Goal: Information Seeking & Learning: Learn about a topic

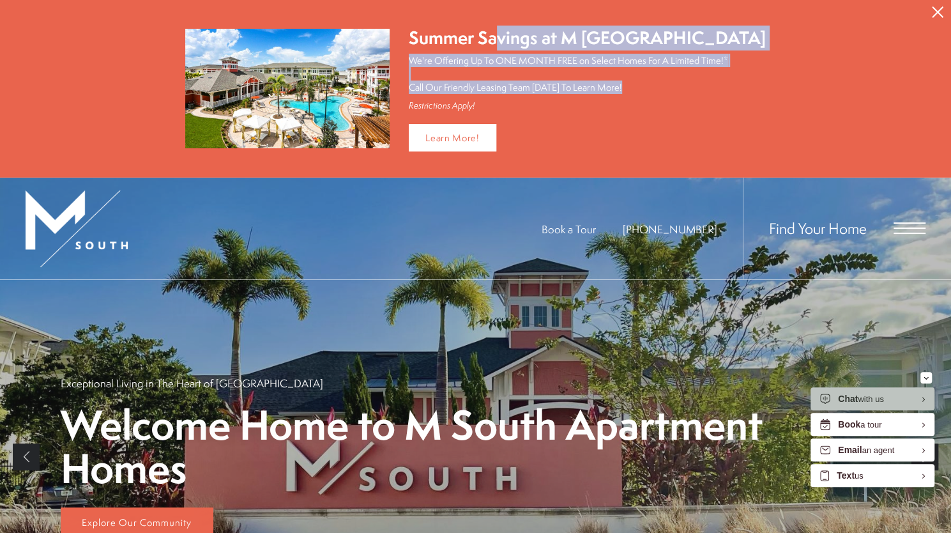
drag, startPoint x: 513, startPoint y: 38, endPoint x: 636, endPoint y: 96, distance: 136.6
click at [636, 91] on div "Summer Savings at M South Apartments We're Offering Up To ONE MONTH FREE on Sel…" at bounding box center [587, 69] width 357 height 86
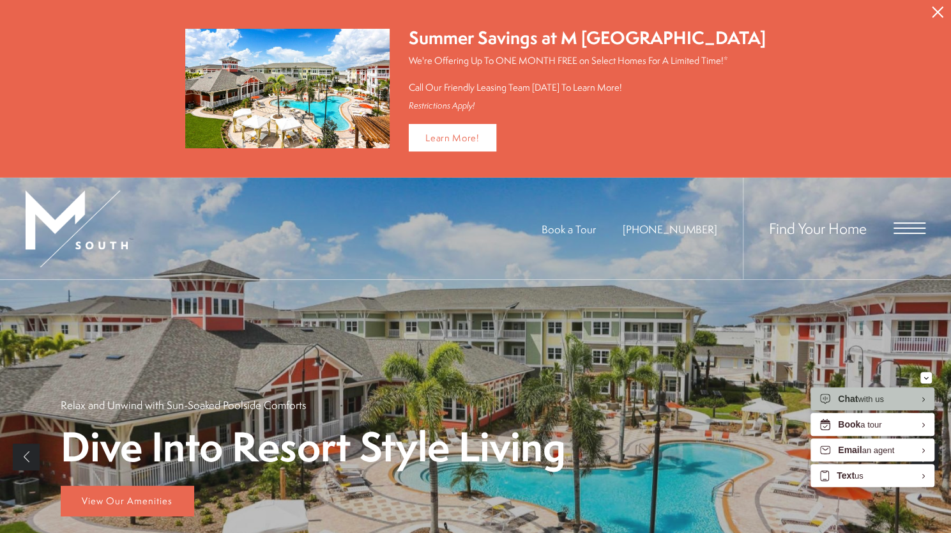
click at [636, 109] on div "Restrictions Apply!" at bounding box center [587, 105] width 357 height 11
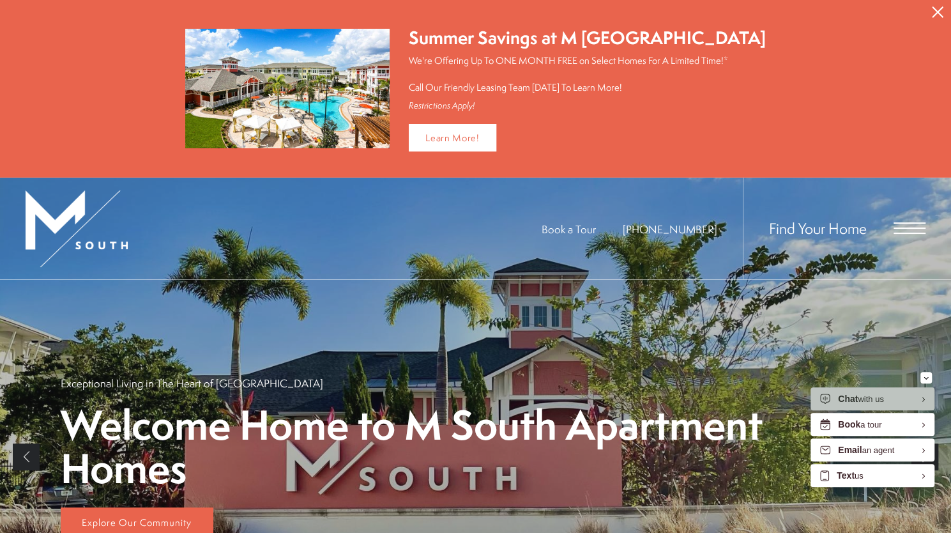
click at [915, 227] on span "Open Menu" at bounding box center [910, 227] width 32 height 1
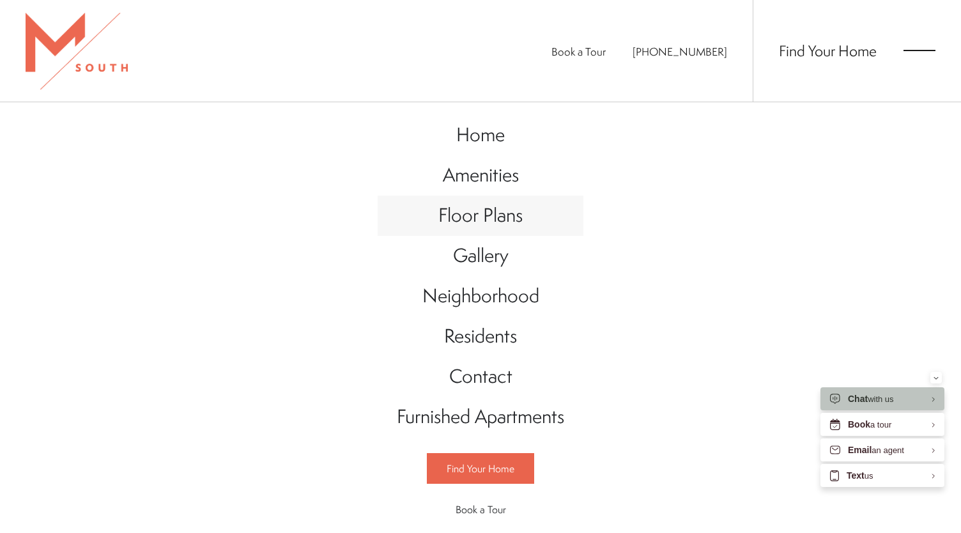
click at [484, 213] on span "Floor Plans" at bounding box center [480, 215] width 84 height 26
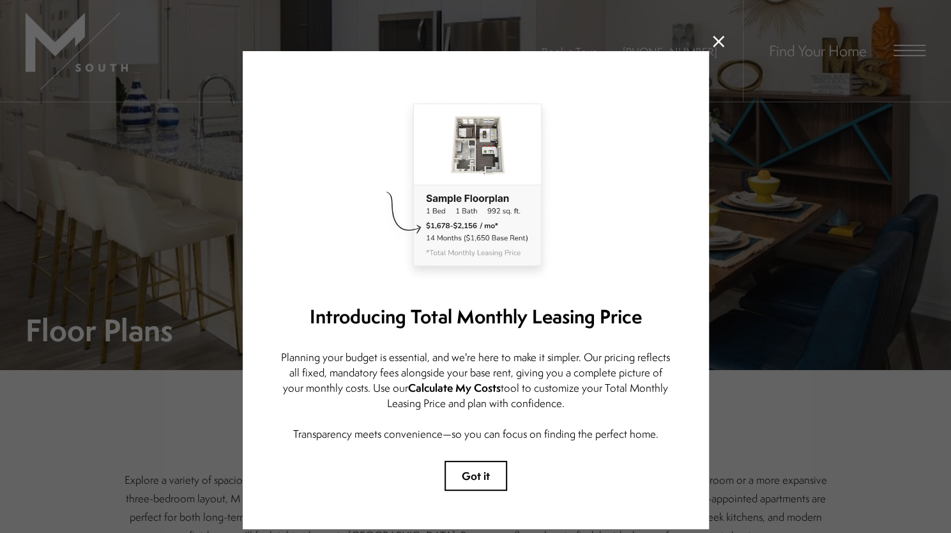
drag, startPoint x: 710, startPoint y: 44, endPoint x: 700, endPoint y: 60, distance: 19.3
click at [713, 44] on icon at bounding box center [718, 41] width 11 height 11
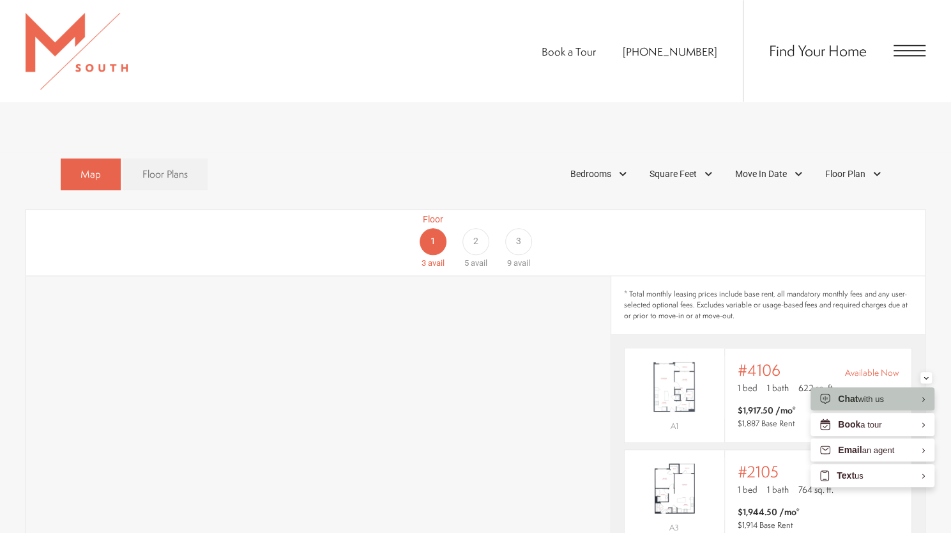
scroll to position [703, 0]
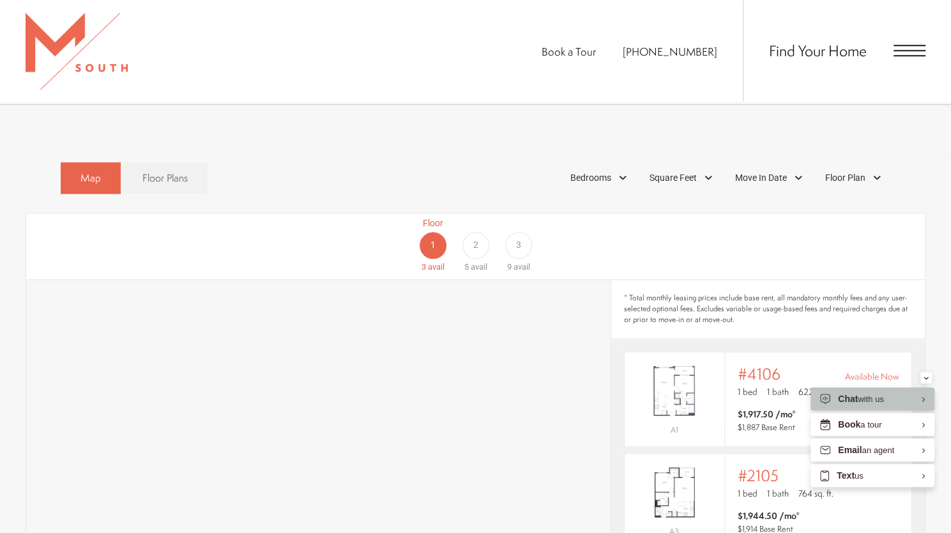
click at [481, 232] on div "2" at bounding box center [476, 245] width 27 height 27
click at [440, 232] on div "1" at bounding box center [433, 245] width 27 height 27
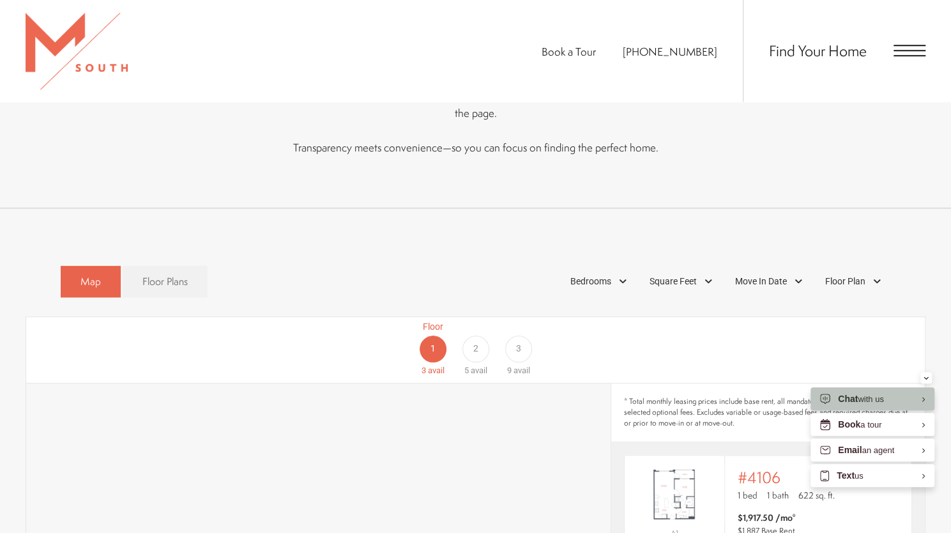
scroll to position [625, 0]
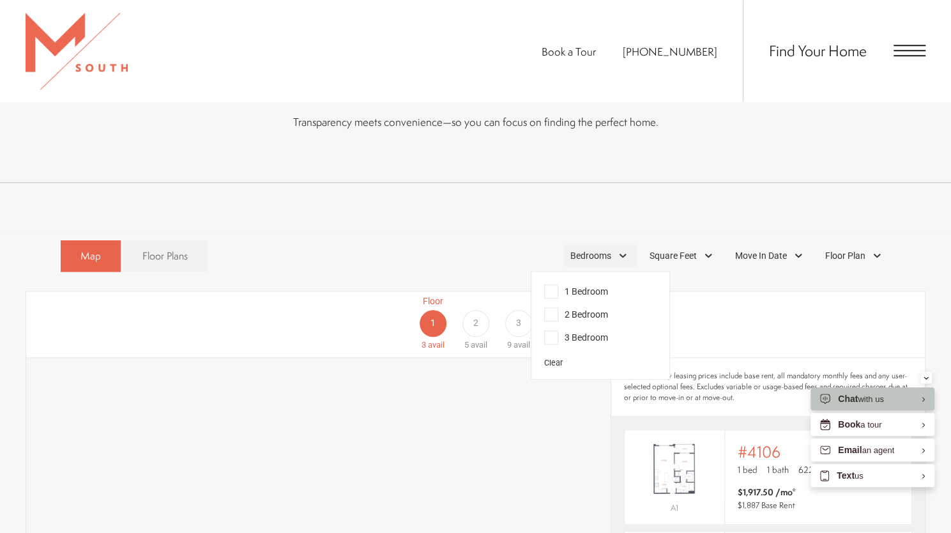
click at [622, 245] on div "Bedrooms" at bounding box center [600, 256] width 73 height 22
click at [552, 307] on span "2 Bedroom" at bounding box center [576, 314] width 64 height 14
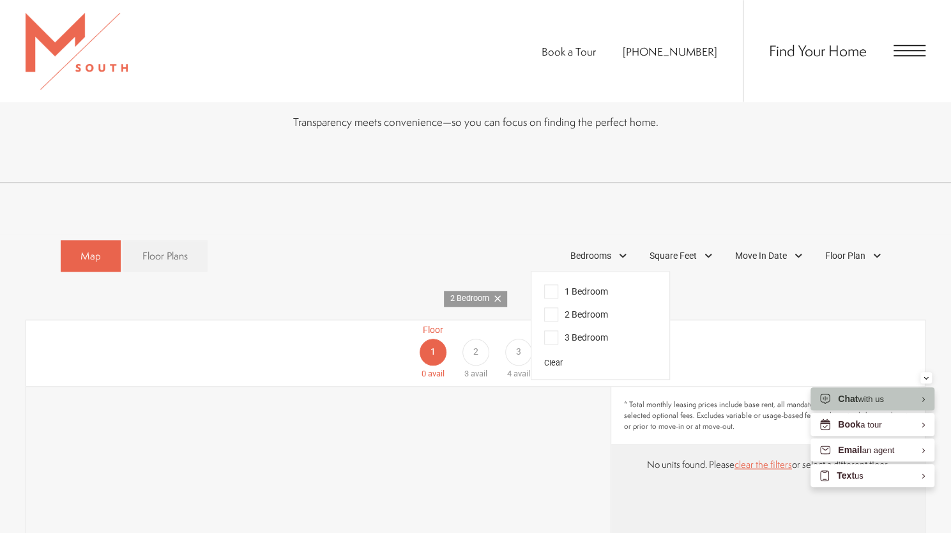
click at [484, 339] on div "2" at bounding box center [476, 352] width 27 height 27
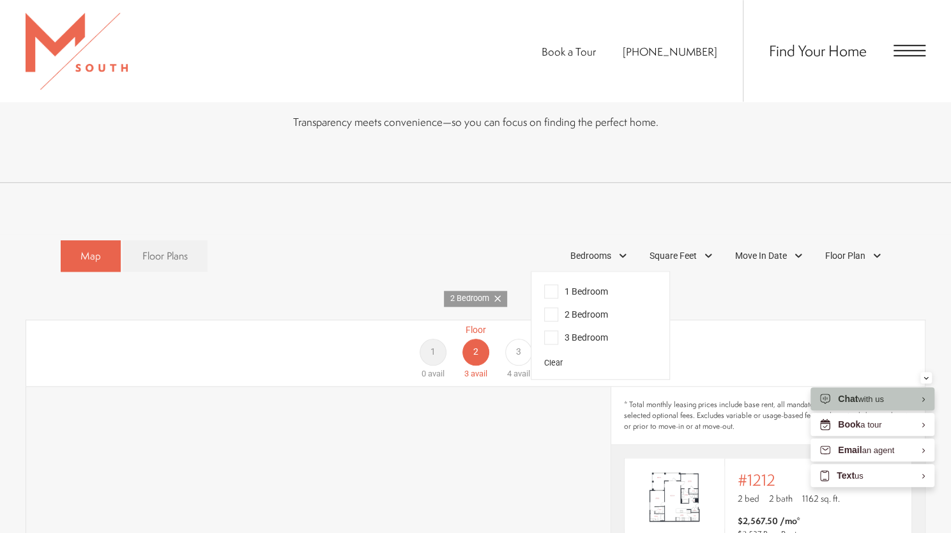
click at [512, 339] on div "3" at bounding box center [518, 352] width 27 height 27
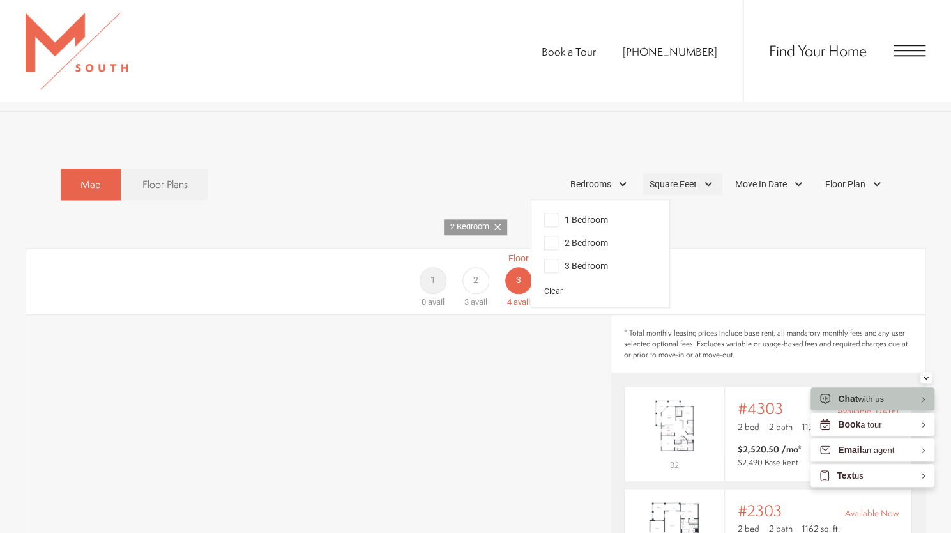
scroll to position [689, 0]
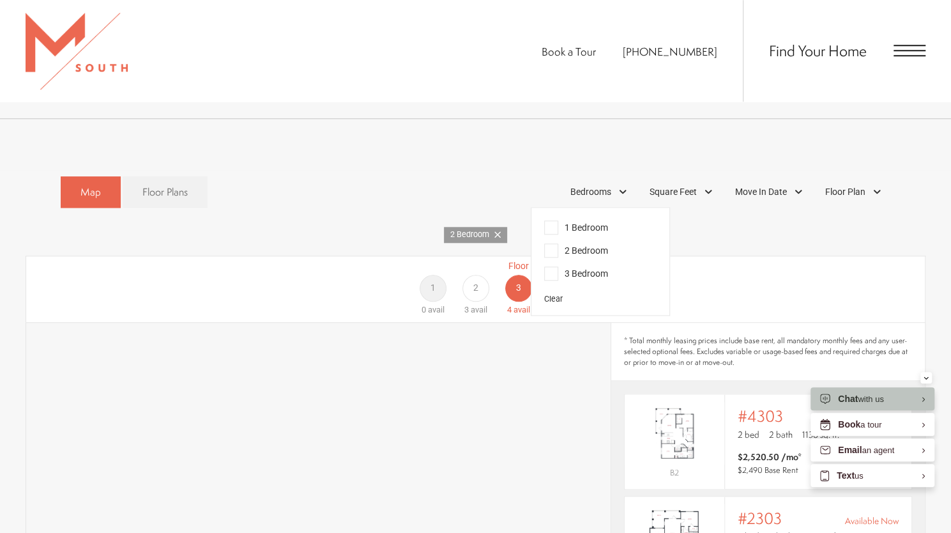
click at [485, 278] on div "Floor 2 3 avail" at bounding box center [475, 287] width 43 height 57
click at [518, 281] on span "3" at bounding box center [518, 287] width 5 height 13
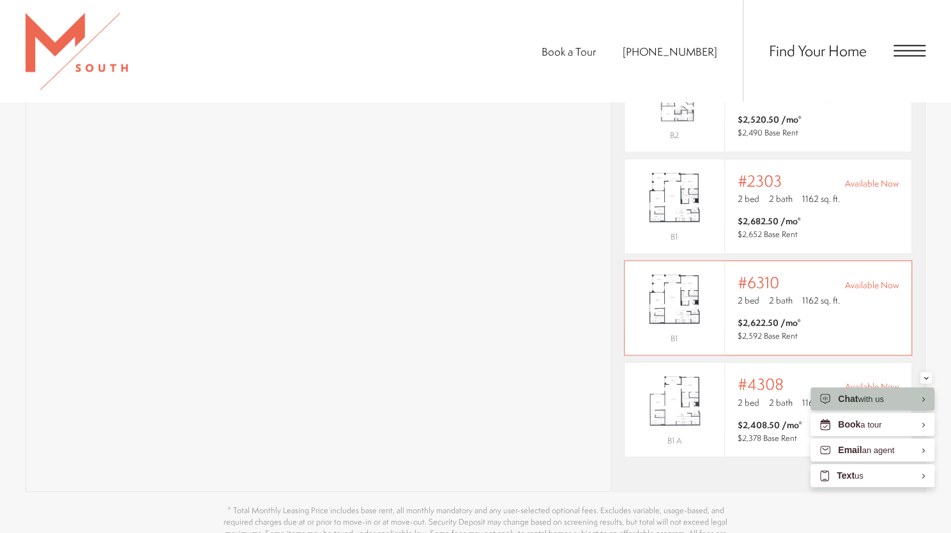
scroll to position [1072, 0]
